Goal: Find specific page/section: Find specific page/section

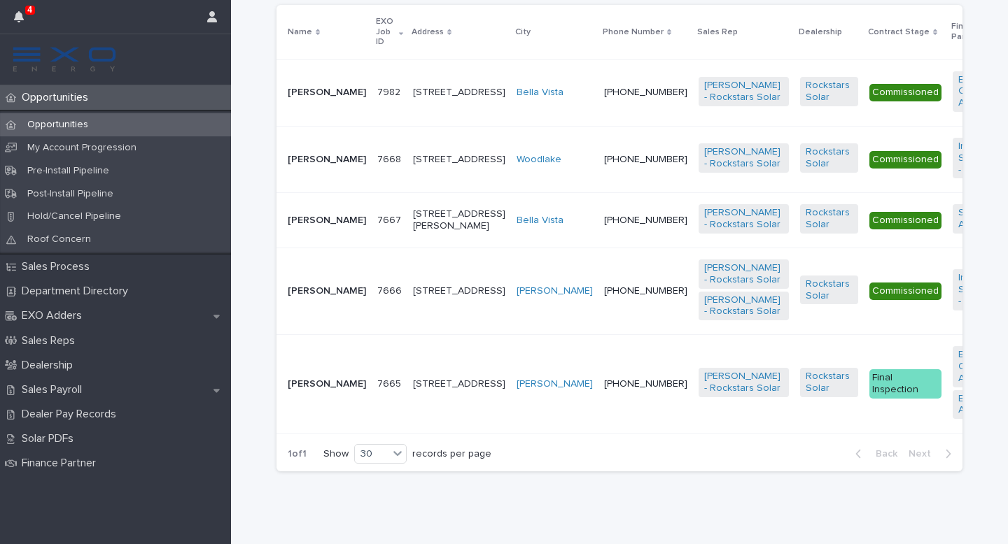
scroll to position [378, 0]
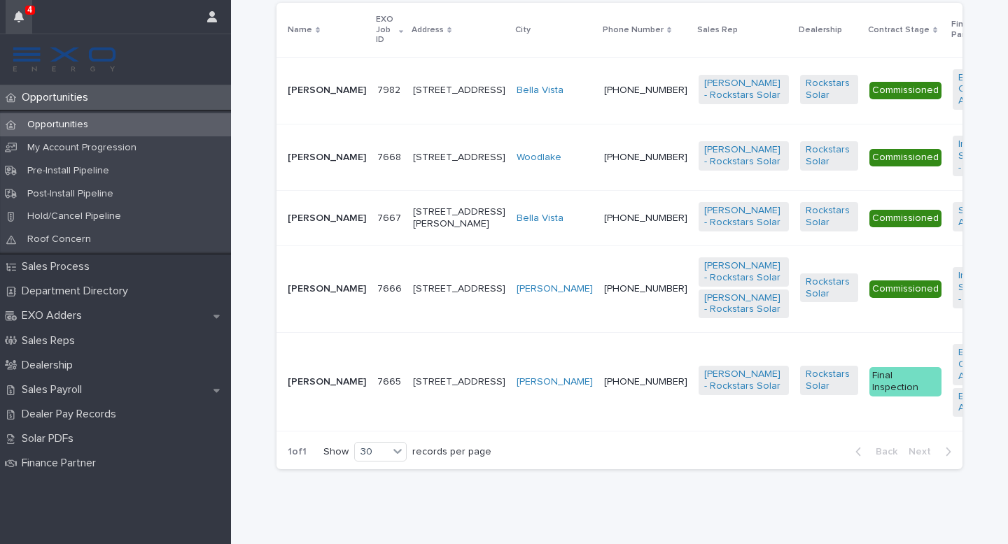
click at [32, 27] on button "button" at bounding box center [19, 17] width 27 height 34
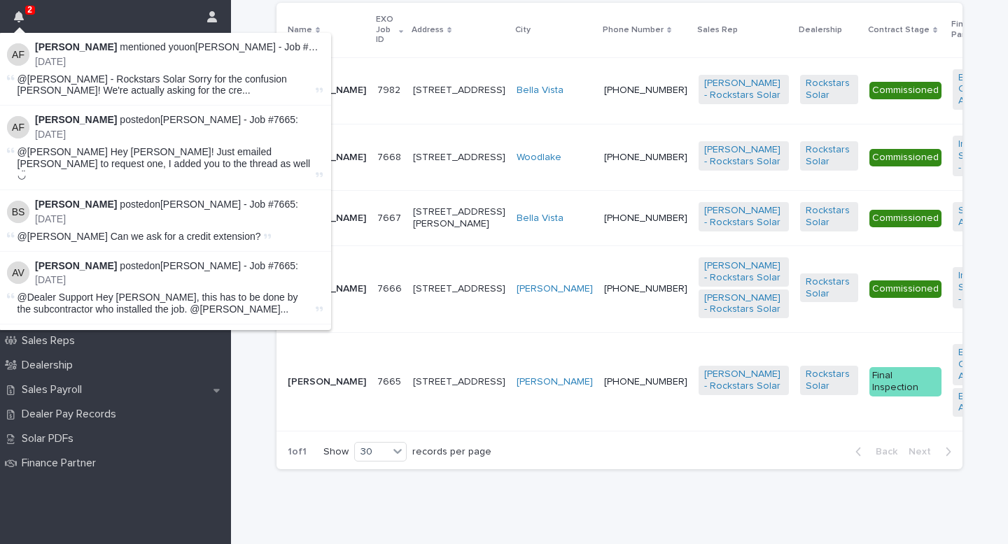
click at [447, 89] on td "[STREET_ADDRESS]" at bounding box center [459, 90] width 104 height 66
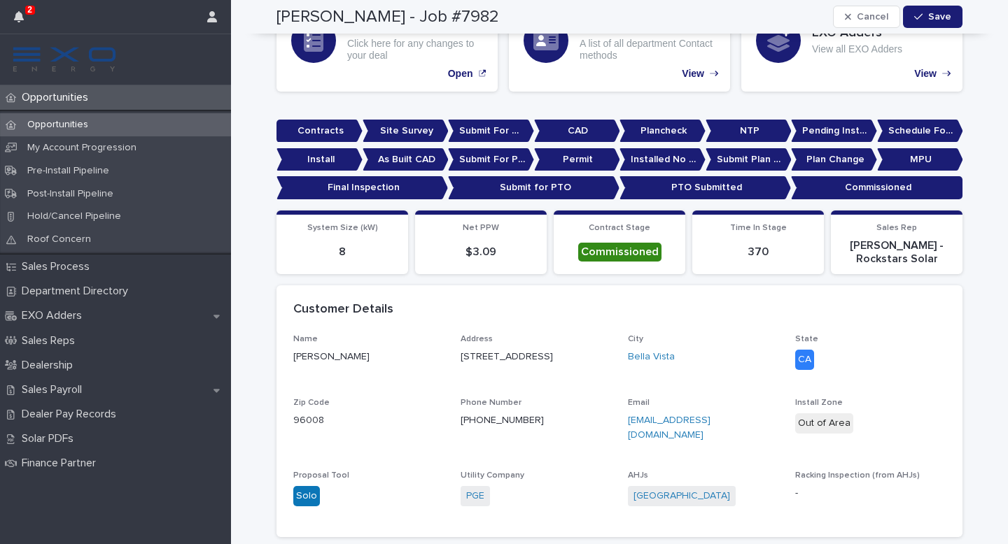
scroll to position [141, 0]
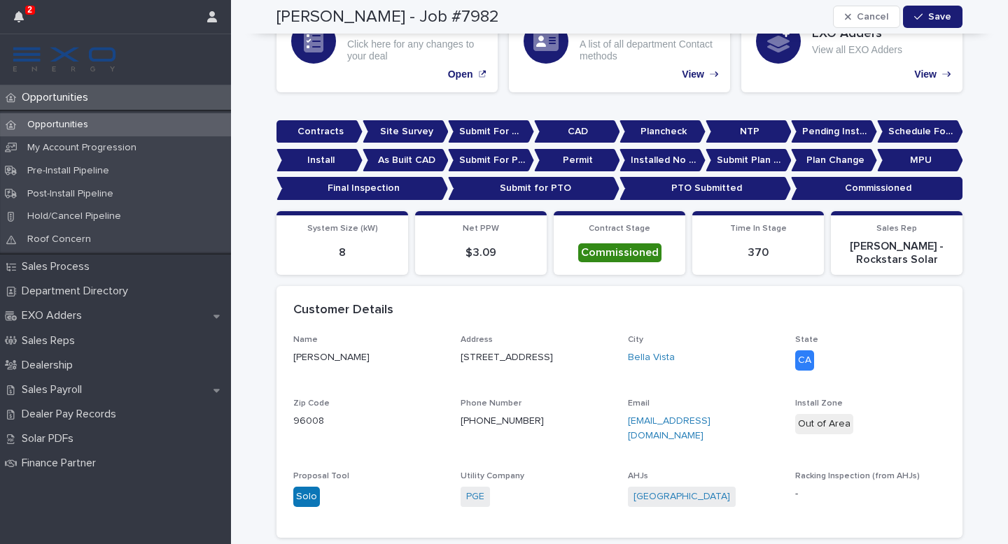
click at [87, 131] on p "Opportunities" at bounding box center [57, 125] width 83 height 12
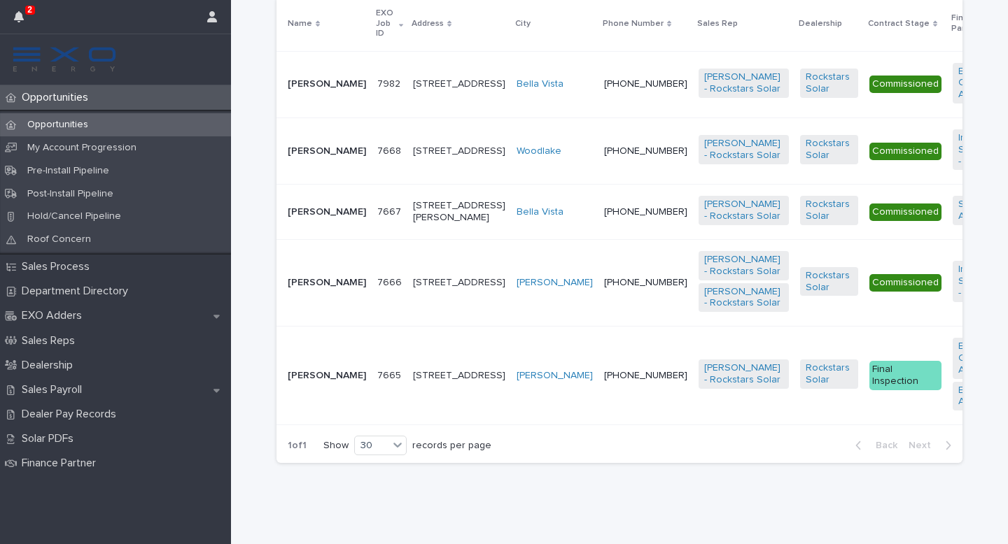
scroll to position [554, 0]
click at [516, 388] on div "[PERSON_NAME]" at bounding box center [554, 376] width 76 height 23
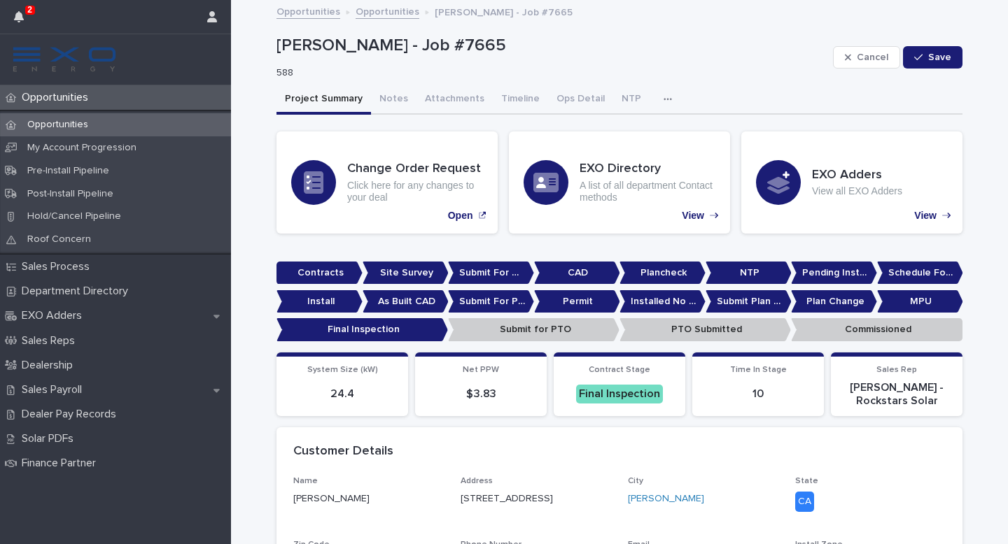
click at [686, 113] on button "button" at bounding box center [670, 99] width 31 height 28
click at [719, 140] on div "Activity" at bounding box center [718, 142] width 105 height 34
click at [707, 147] on span "Activity" at bounding box center [692, 142] width 31 height 10
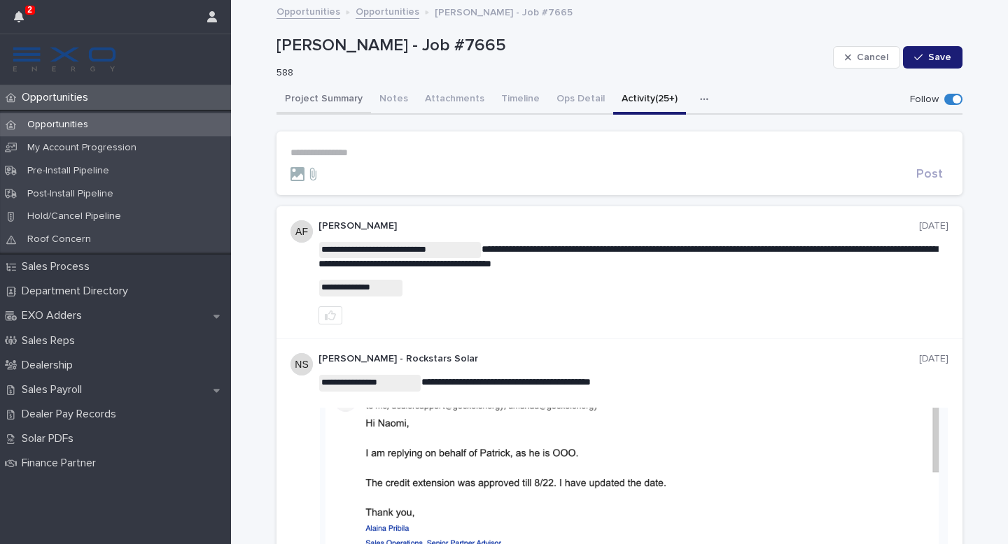
click at [367, 115] on button "Project Summary" at bounding box center [323, 99] width 94 height 29
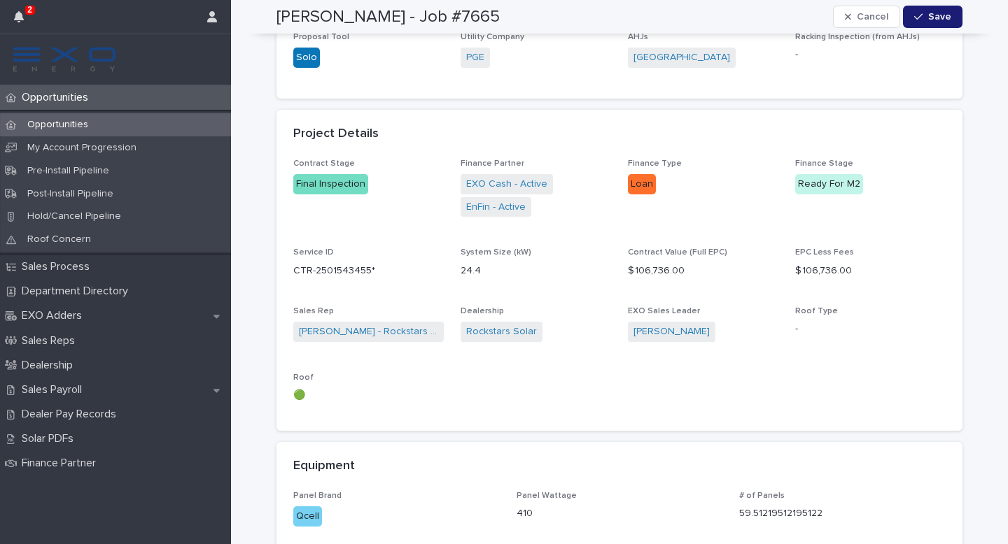
scroll to position [585, 0]
